Goal: Go to known website: Access a specific website the user already knows

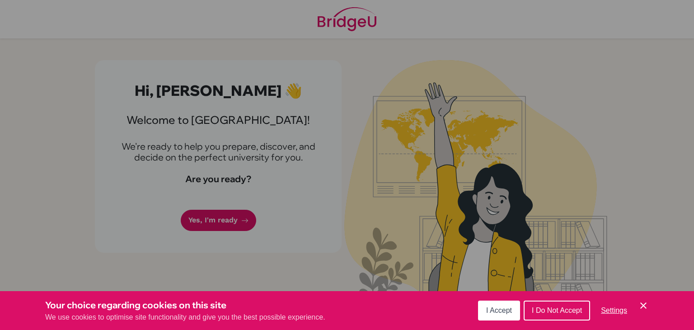
click at [495, 305] on button "I Accept" at bounding box center [499, 310] width 42 height 20
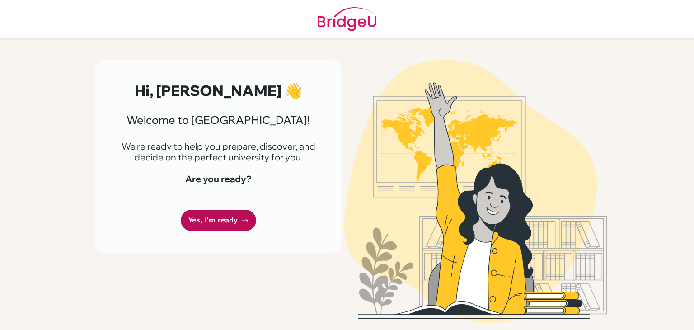
click at [229, 225] on link "Yes, I'm ready" at bounding box center [218, 220] width 75 height 21
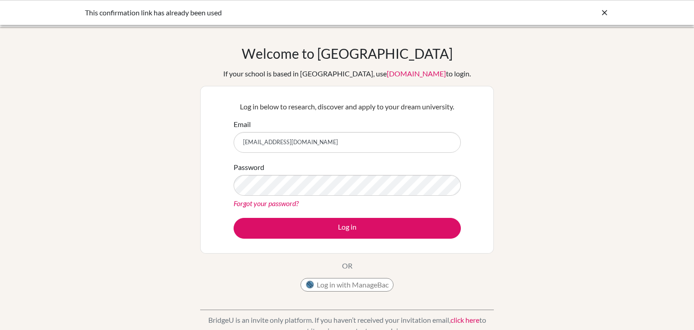
type input "[EMAIL_ADDRESS][DOMAIN_NAME]"
click at [234, 218] on button "Log in" at bounding box center [347, 228] width 227 height 21
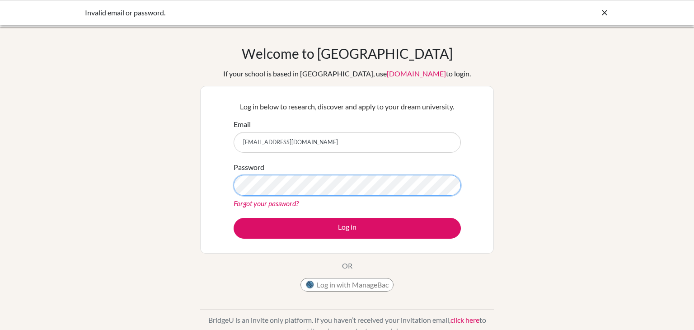
click at [234, 218] on button "Log in" at bounding box center [347, 228] width 227 height 21
